Goal: Information Seeking & Learning: Learn about a topic

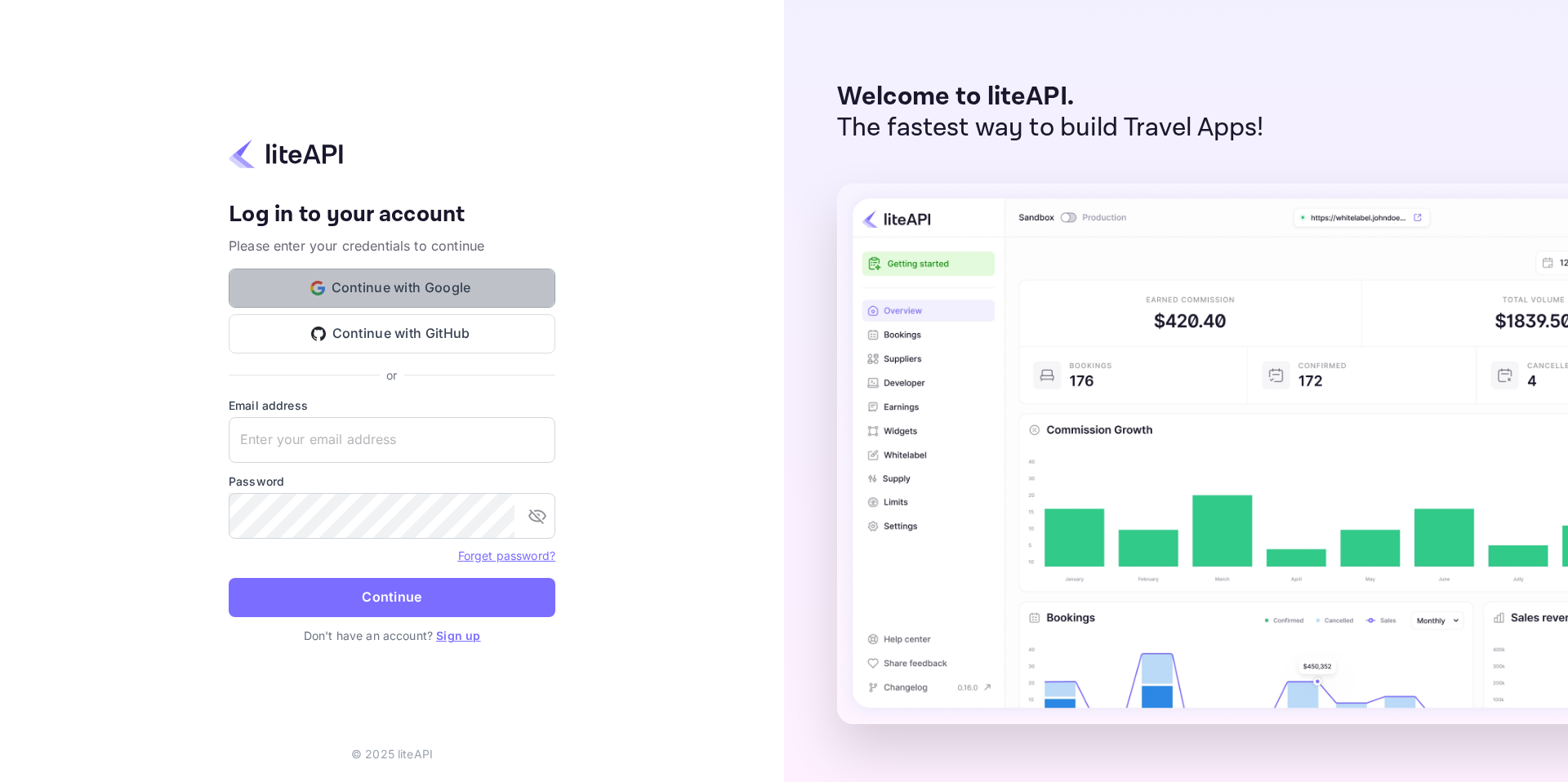
click at [455, 274] on button "Continue with Google" at bounding box center [392, 288] width 327 height 39
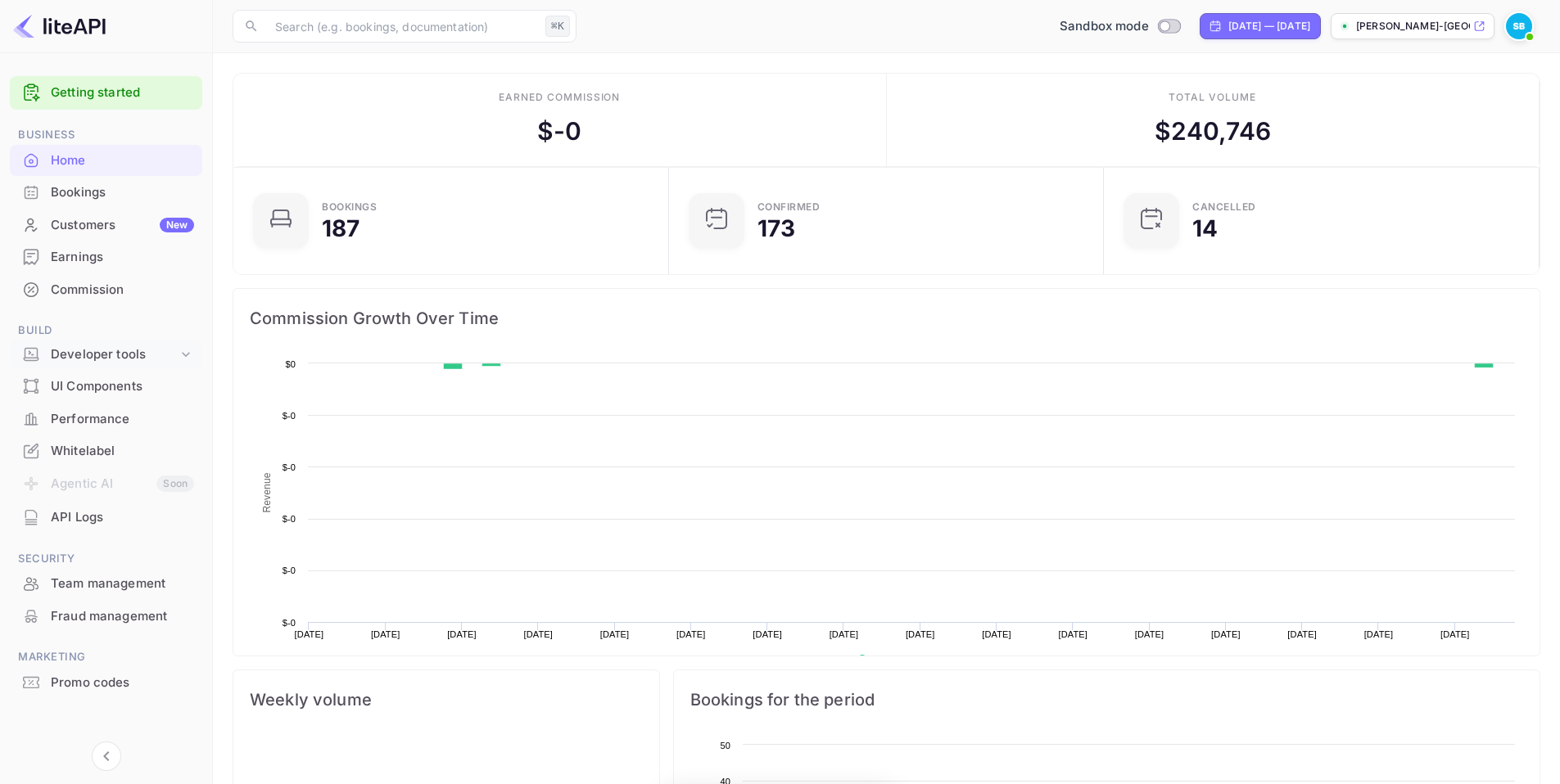
click at [118, 352] on div "Developer tools" at bounding box center [115, 354] width 127 height 19
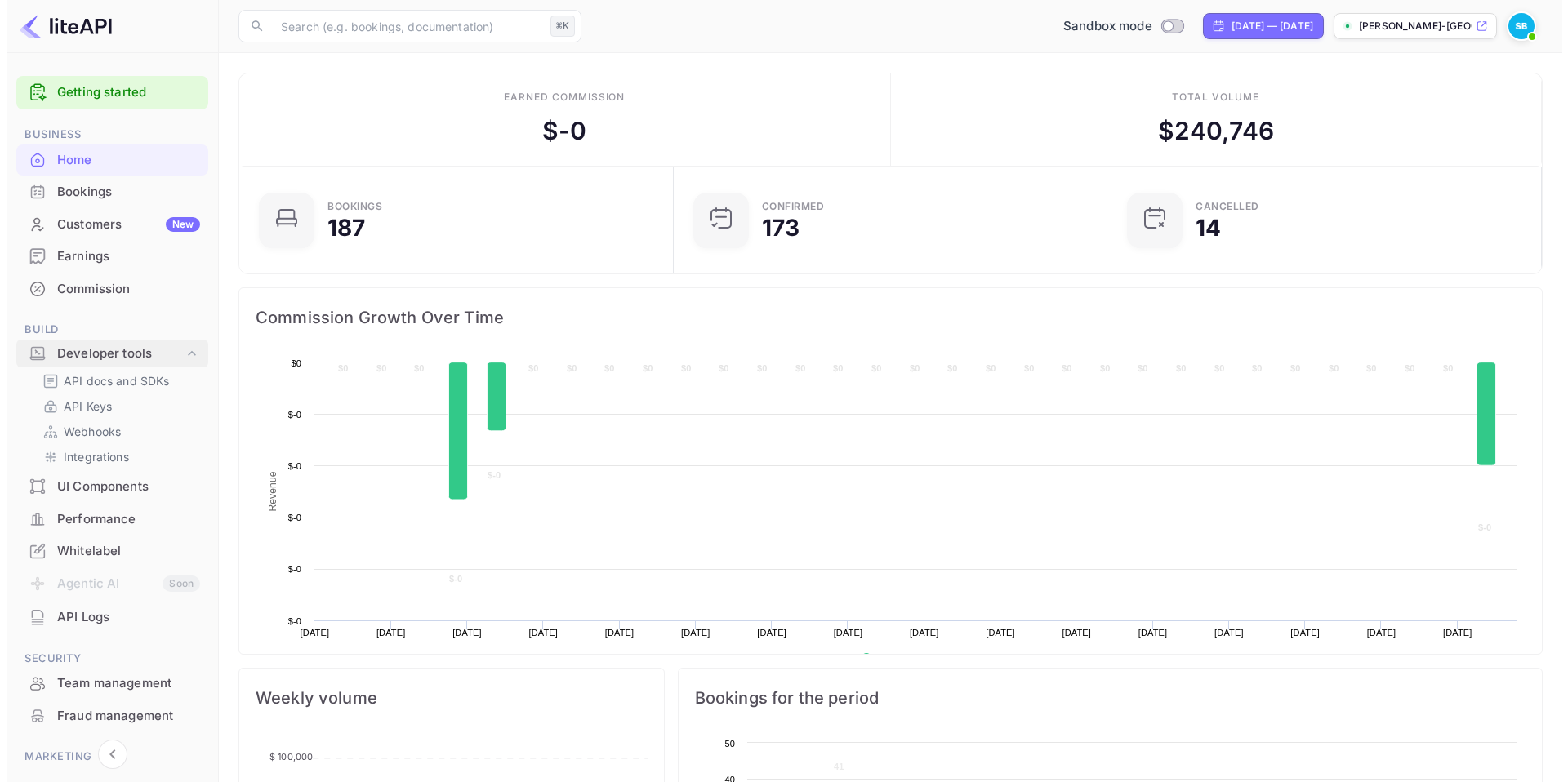
scroll to position [254, 412]
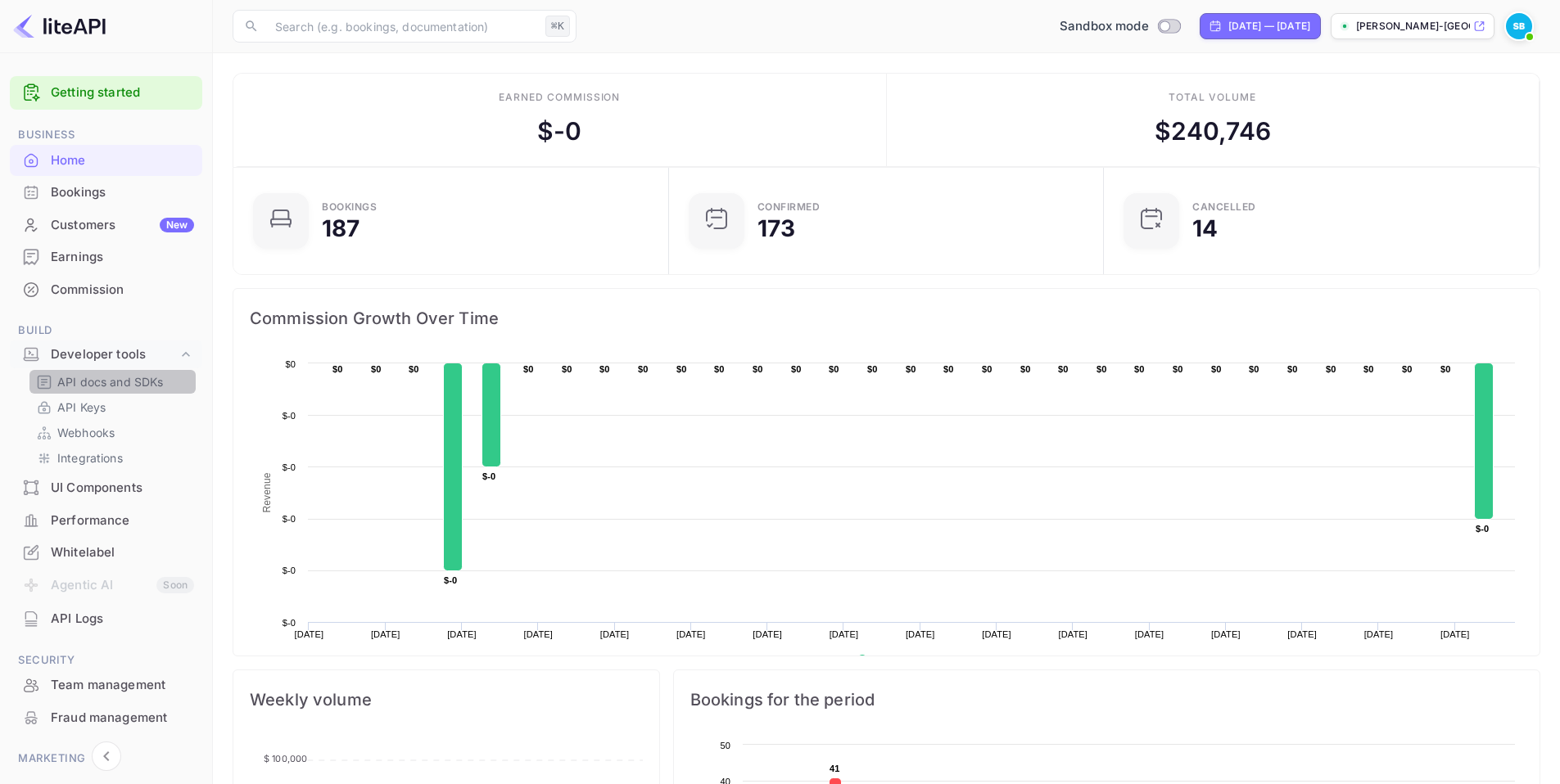
click at [123, 384] on p "API docs and SDKs" at bounding box center [110, 381] width 107 height 17
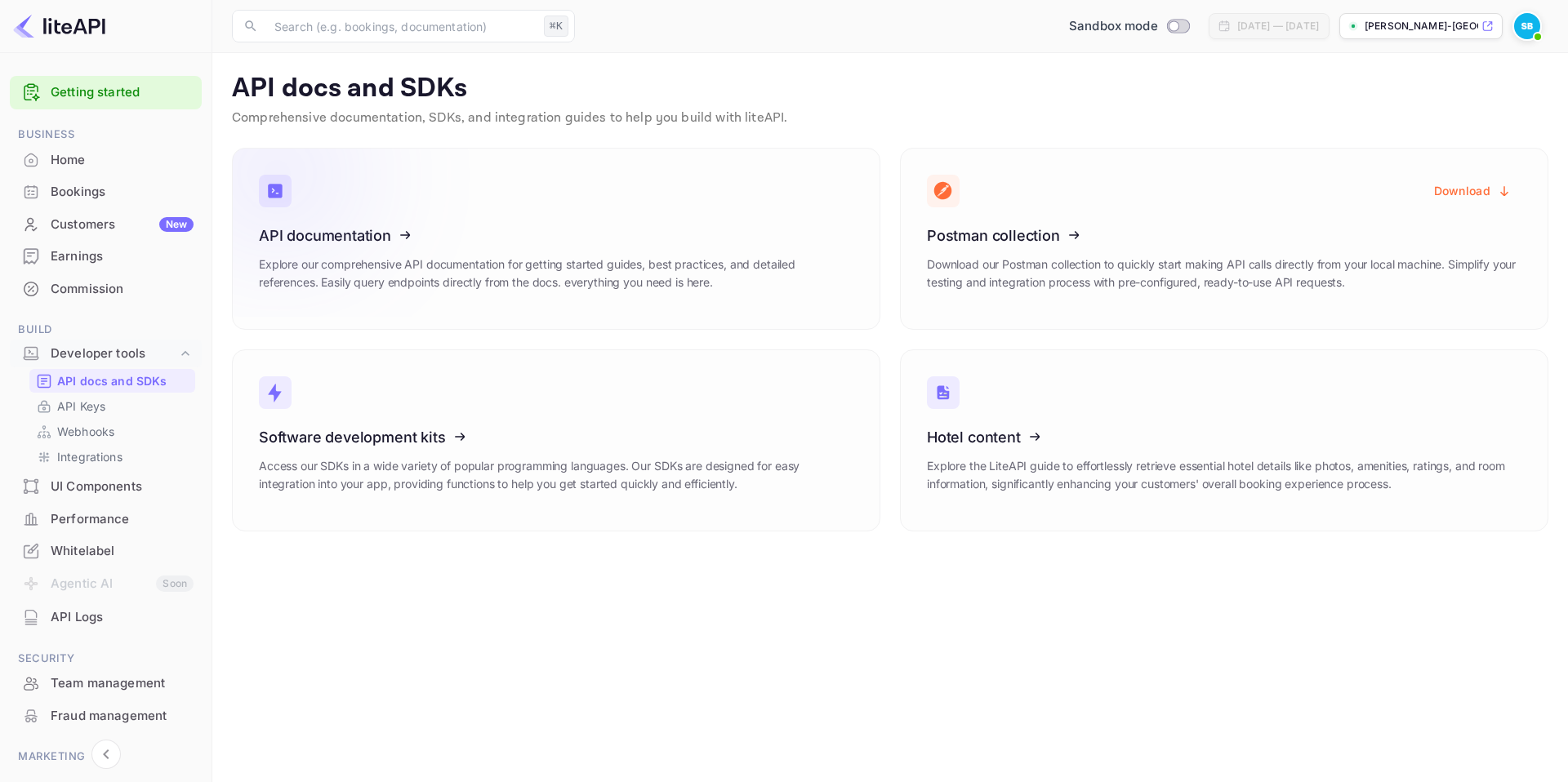
click at [388, 311] on icon at bounding box center [360, 232] width 254 height 168
